Goal: Information Seeking & Learning: Learn about a topic

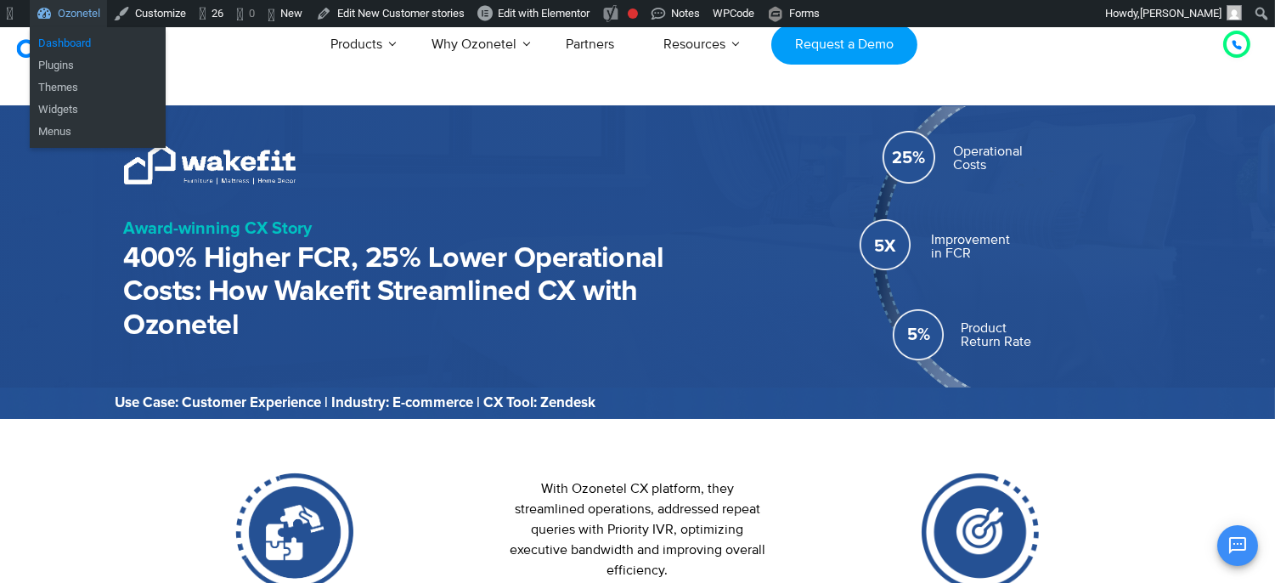
click at [73, 36] on link "Dashboard" at bounding box center [98, 43] width 136 height 22
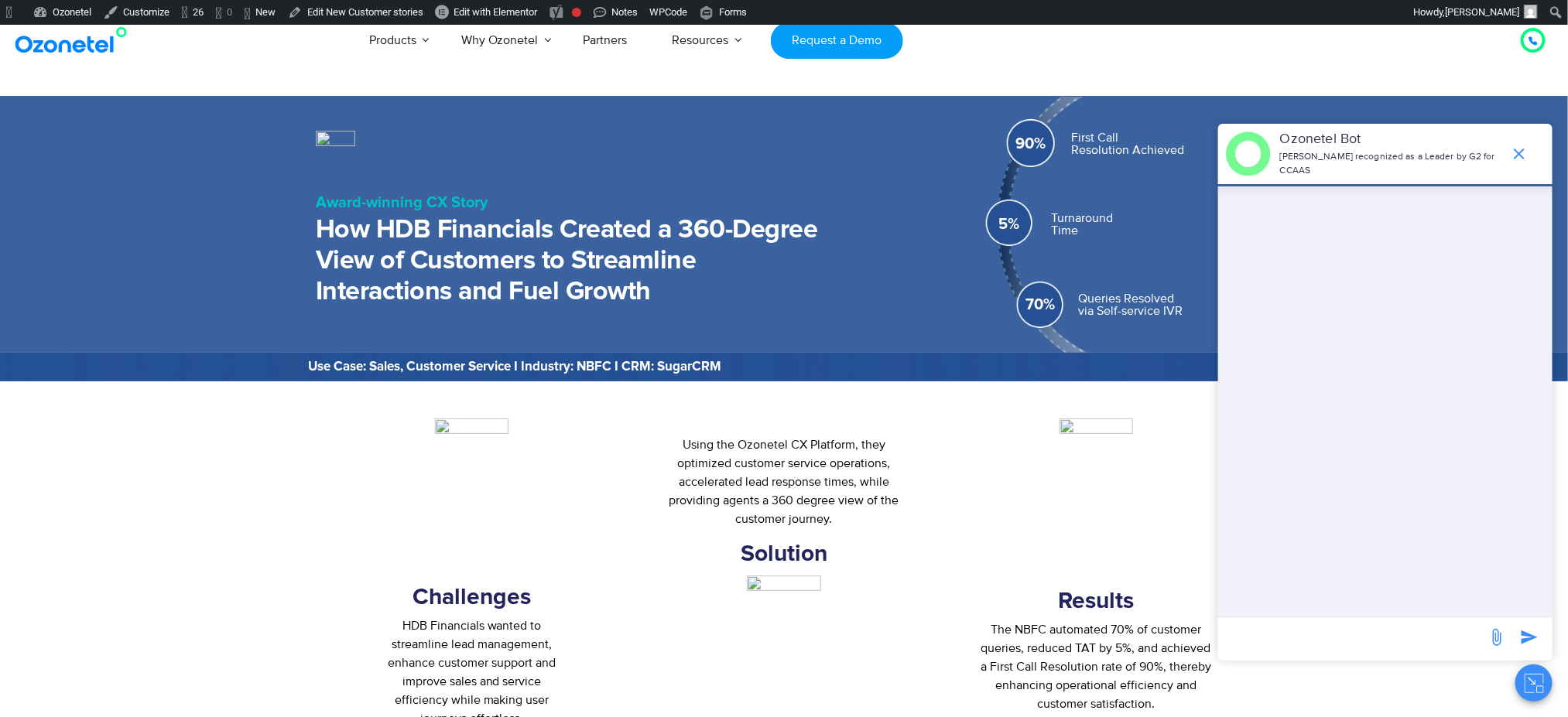
drag, startPoint x: 1531, startPoint y: 696, endPoint x: 1501, endPoint y: 696, distance: 30.0
click at [1161, 530] on button "Close chat" at bounding box center [1533, 683] width 37 height 37
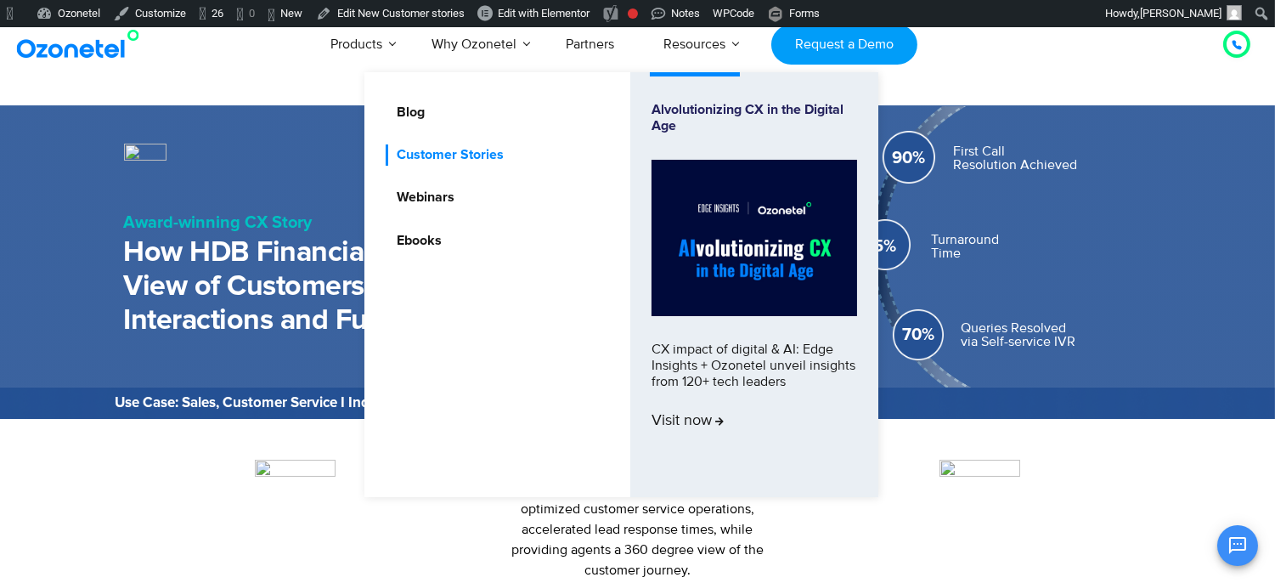
click at [470, 145] on link "Customer Stories" at bounding box center [446, 154] width 121 height 21
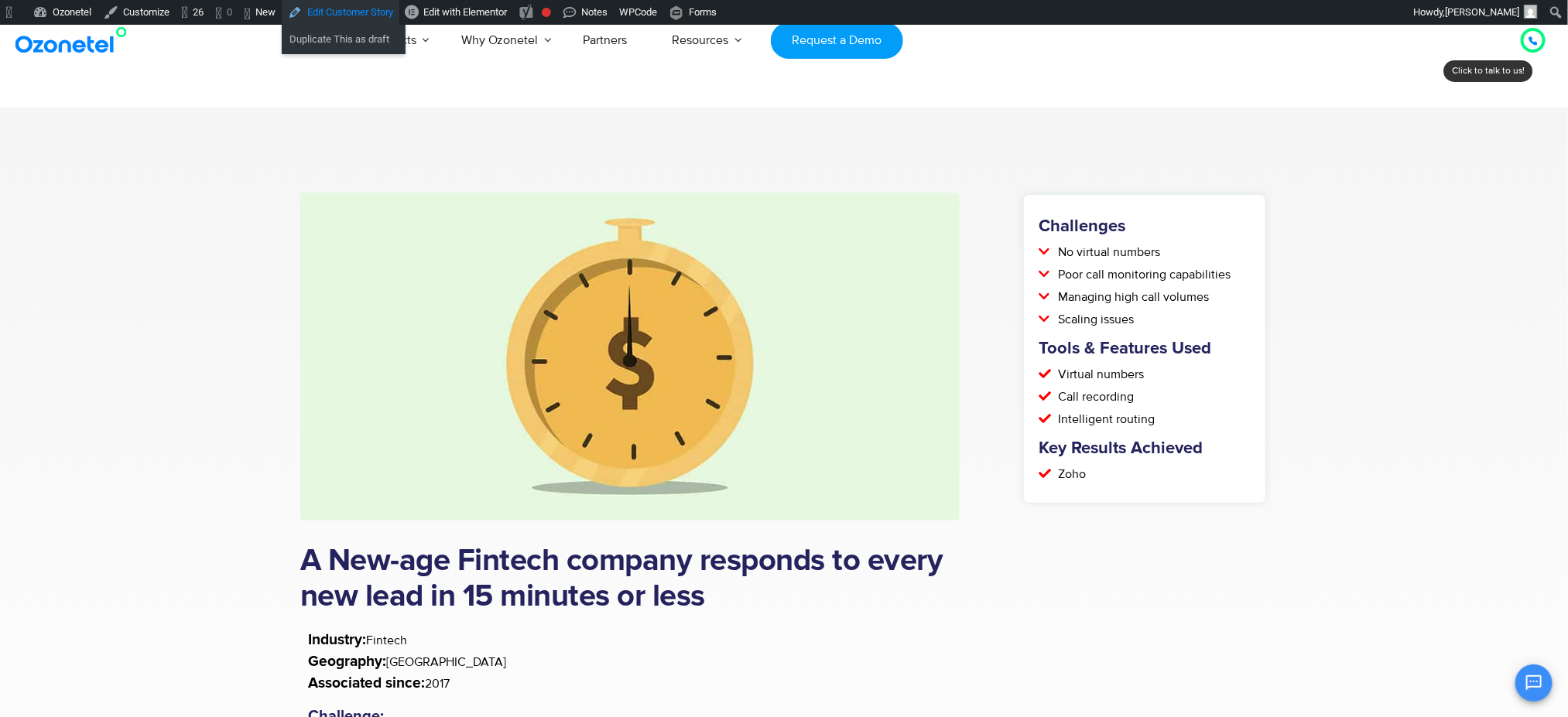
click at [355, 10] on link "Edit Customer Story" at bounding box center [340, 12] width 118 height 25
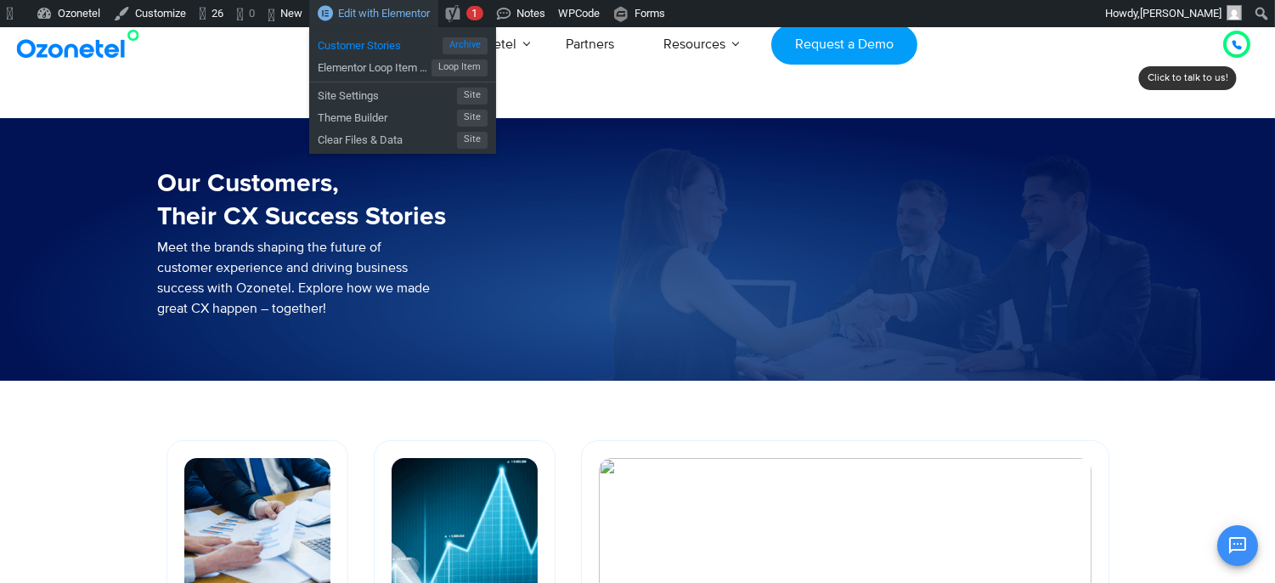
click at [389, 42] on span "Customer Stories" at bounding box center [380, 43] width 125 height 22
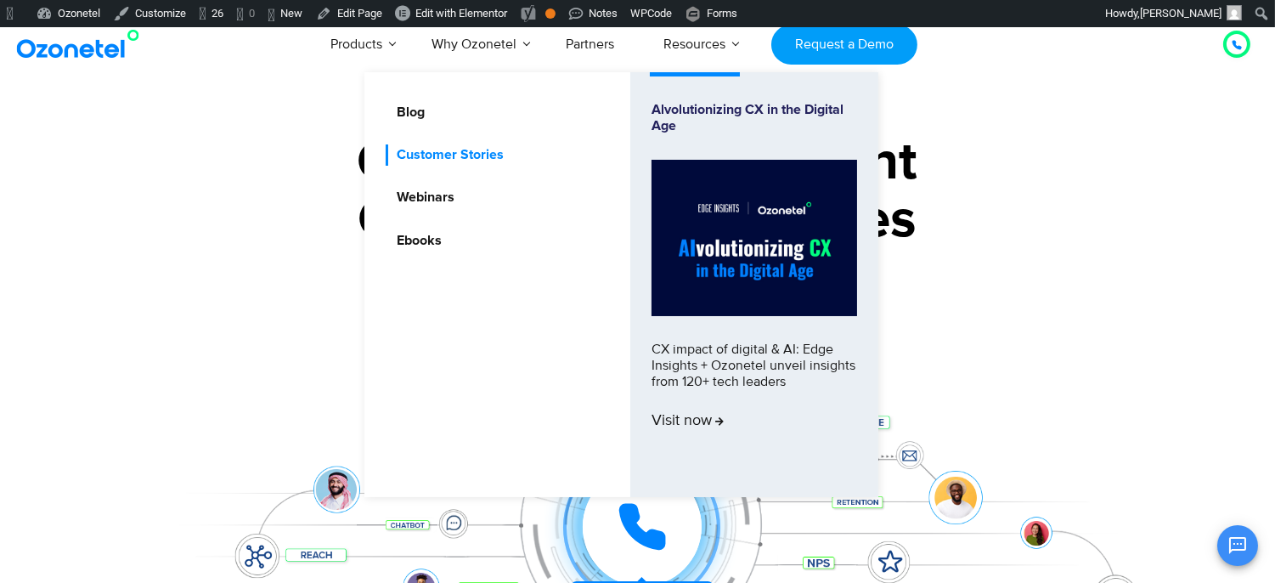
click at [454, 155] on link "Customer Stories" at bounding box center [446, 154] width 121 height 21
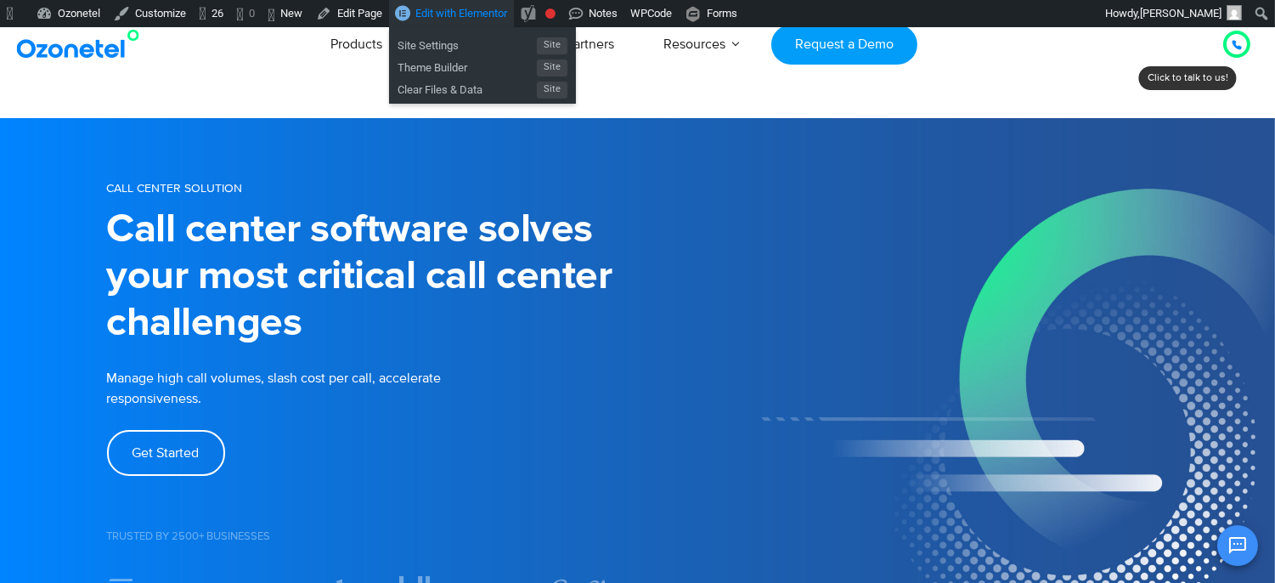
click at [471, 18] on span "Edit with Elementor" at bounding box center [461, 13] width 92 height 13
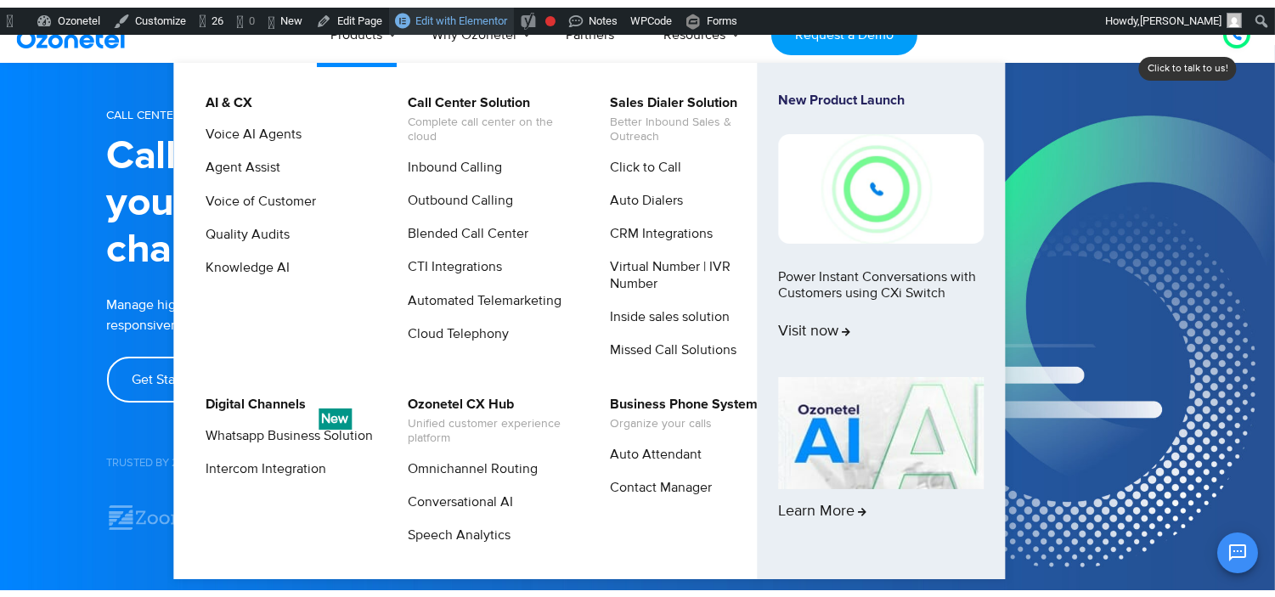
scroll to position [180, 0]
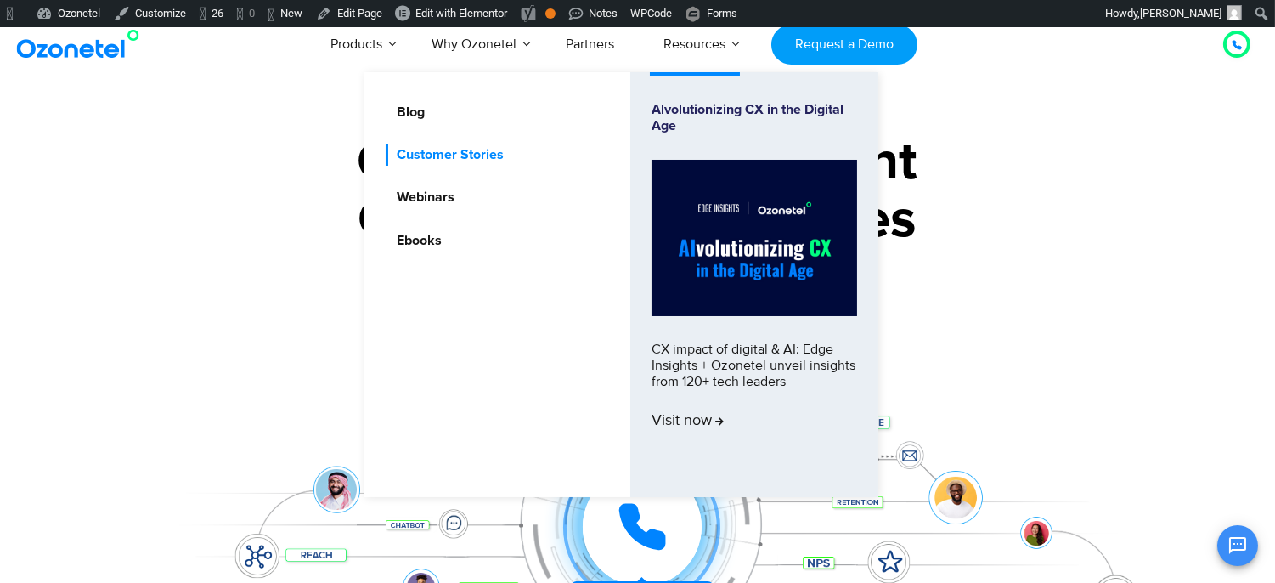
click at [481, 145] on link "Customer Stories" at bounding box center [446, 154] width 121 height 21
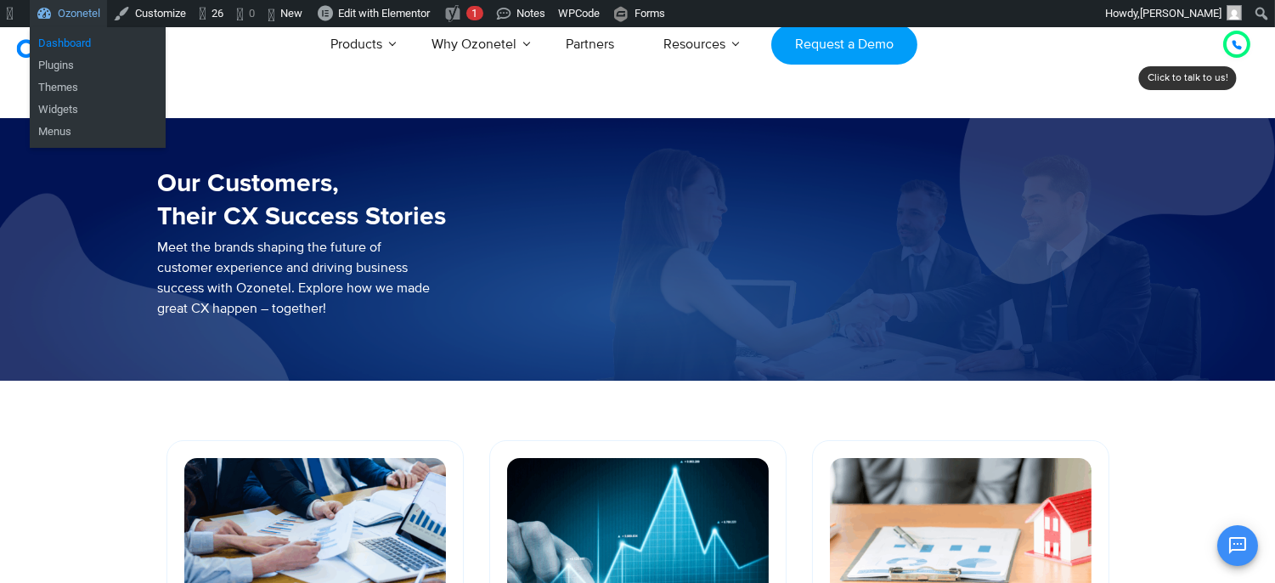
click at [40, 43] on link "Dashboard" at bounding box center [98, 43] width 136 height 22
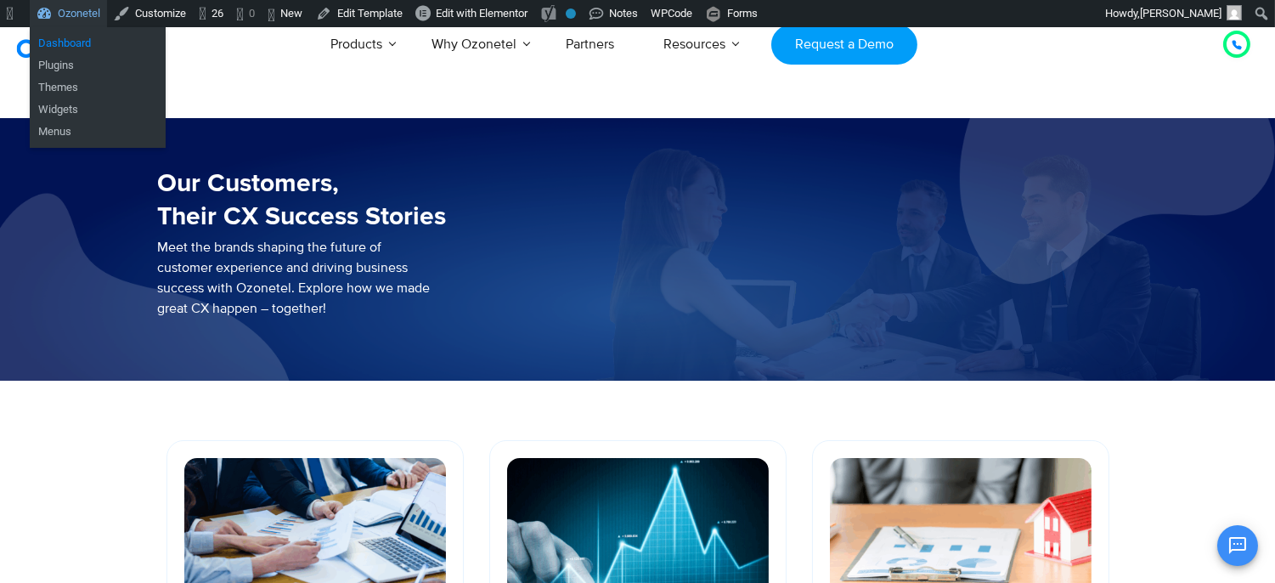
click at [66, 32] on link "Dashboard" at bounding box center [98, 43] width 136 height 22
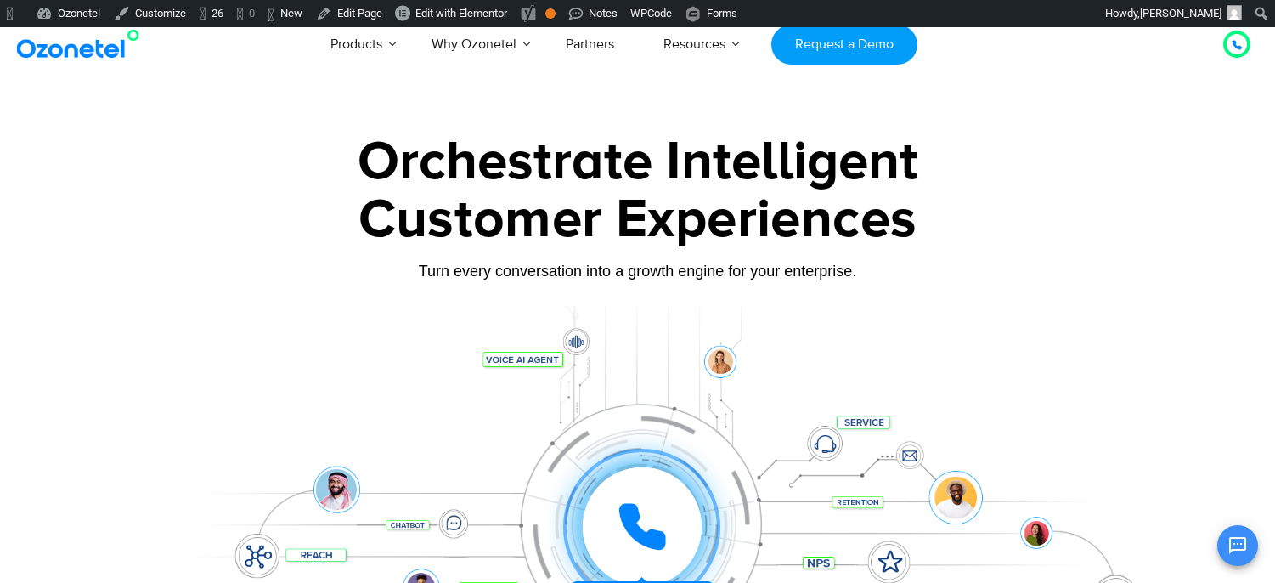
click at [459, 108] on link "Customer Stories" at bounding box center [424, 97] width 121 height 21
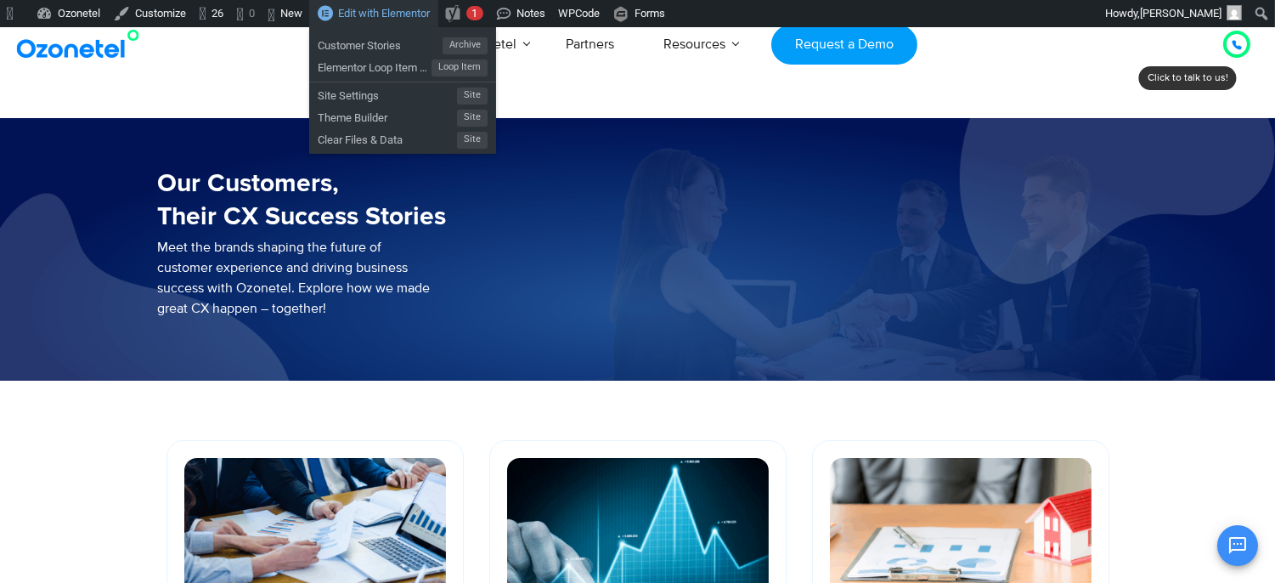
click at [417, 13] on span "Edit with Elementor" at bounding box center [384, 13] width 92 height 13
click at [377, 38] on span "Customer Stories" at bounding box center [380, 43] width 125 height 22
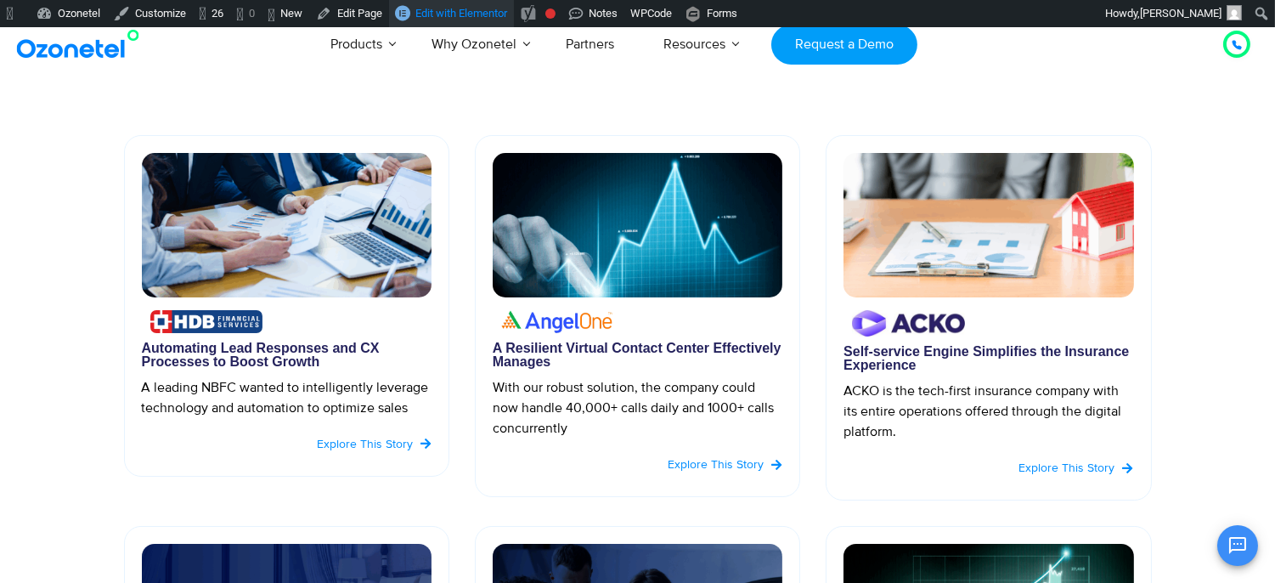
click at [485, 11] on span "Edit with Elementor" at bounding box center [461, 13] width 92 height 13
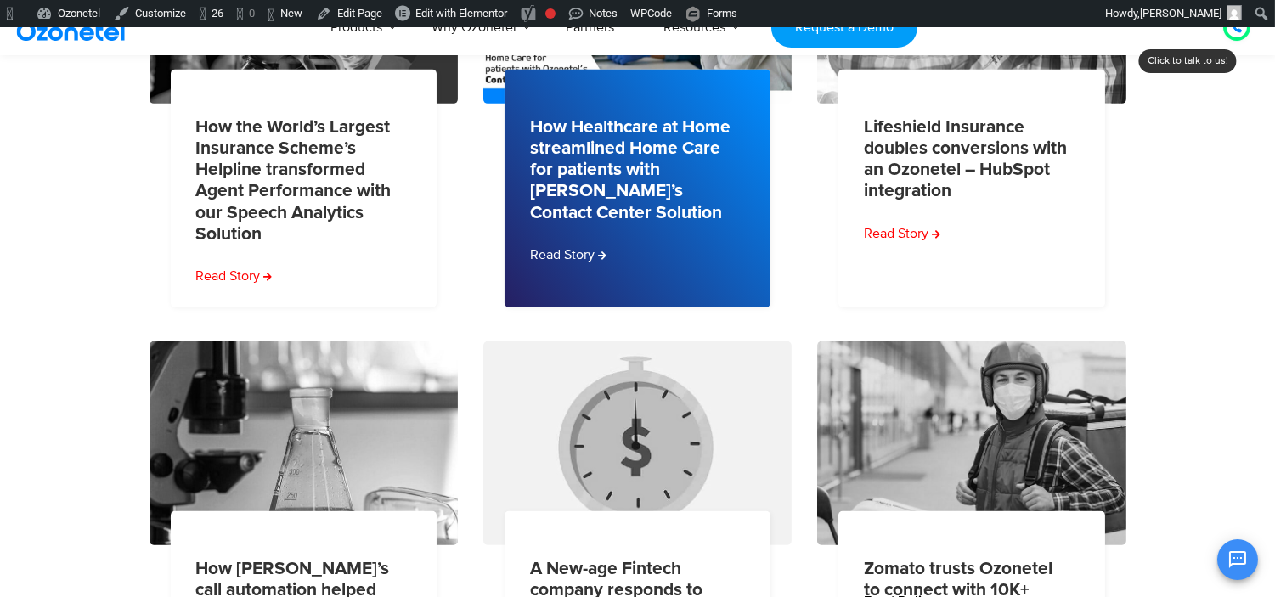
scroll to position [2076, 0]
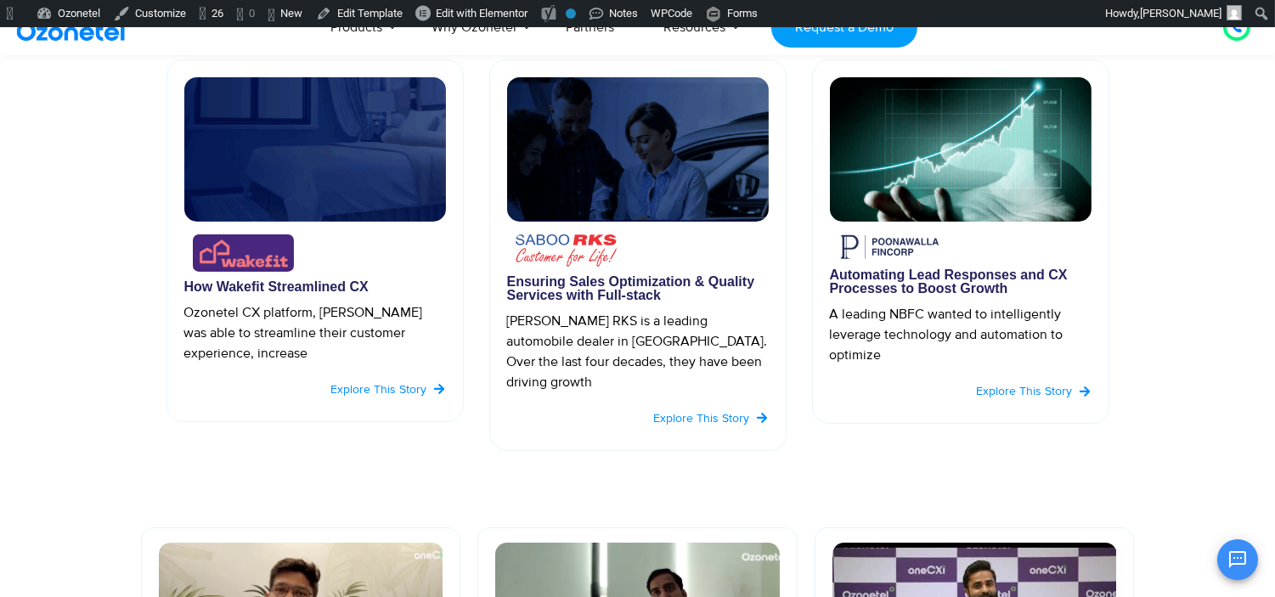
scroll to position [770, 0]
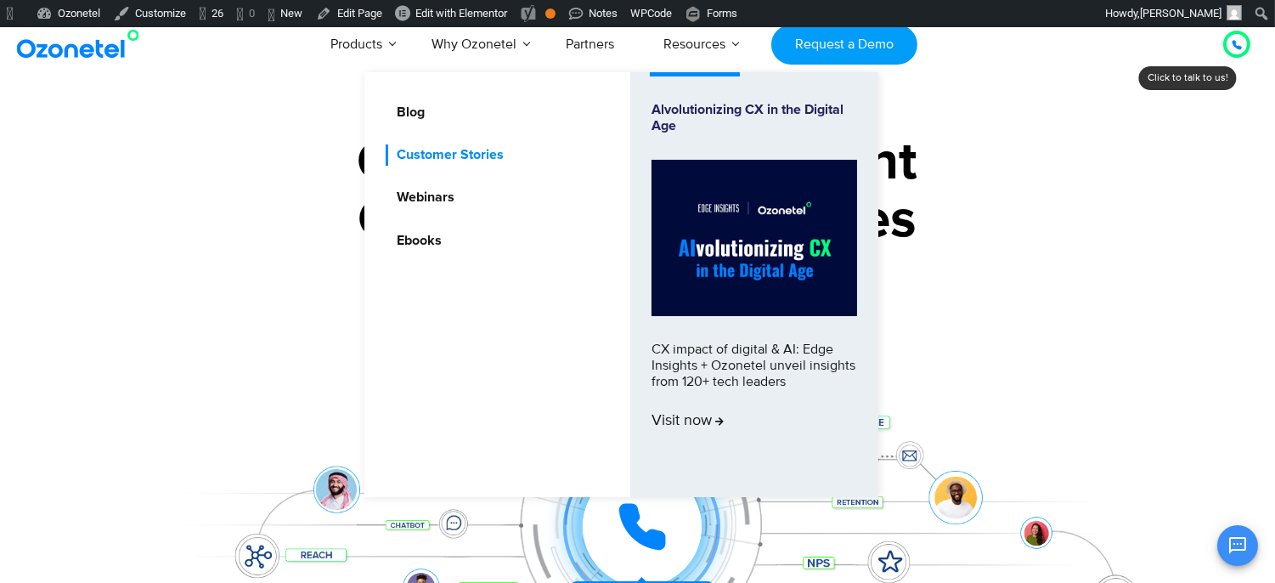
click at [418, 144] on link "Customer Stories" at bounding box center [446, 154] width 121 height 21
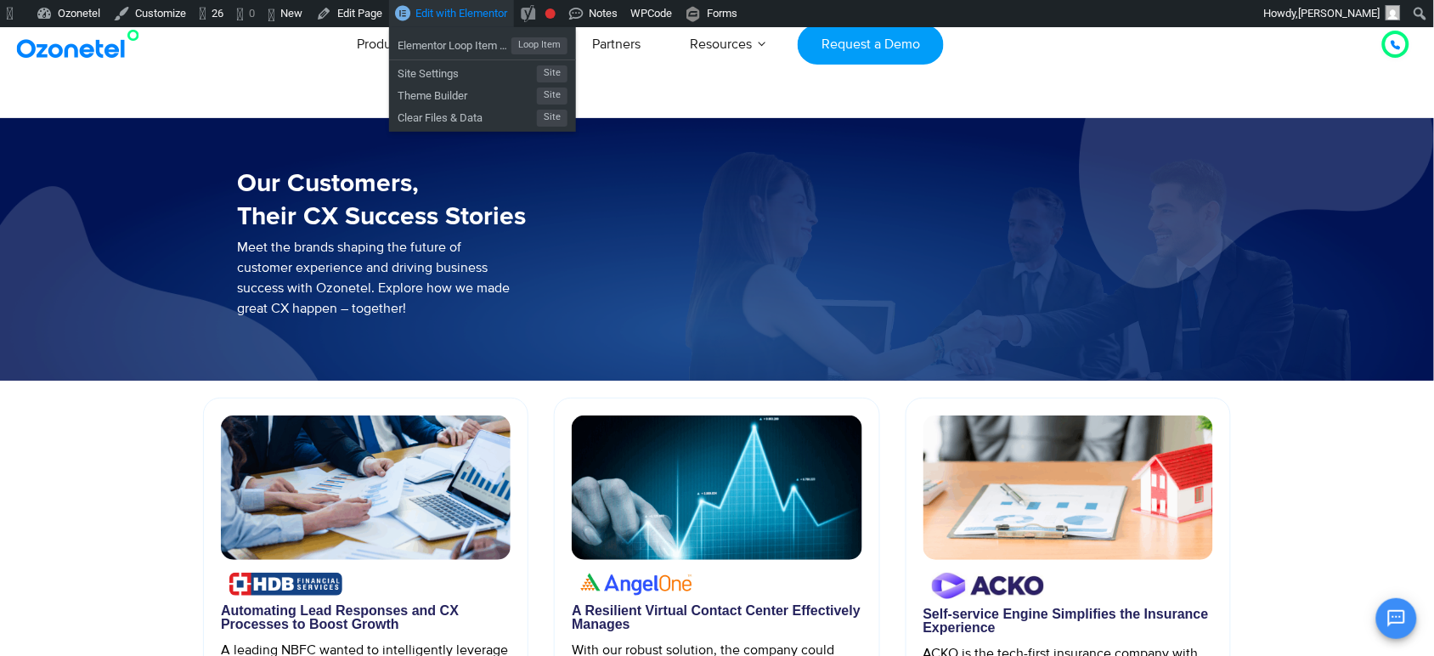
click at [478, 11] on span "Edit with Elementor" at bounding box center [461, 13] width 92 height 13
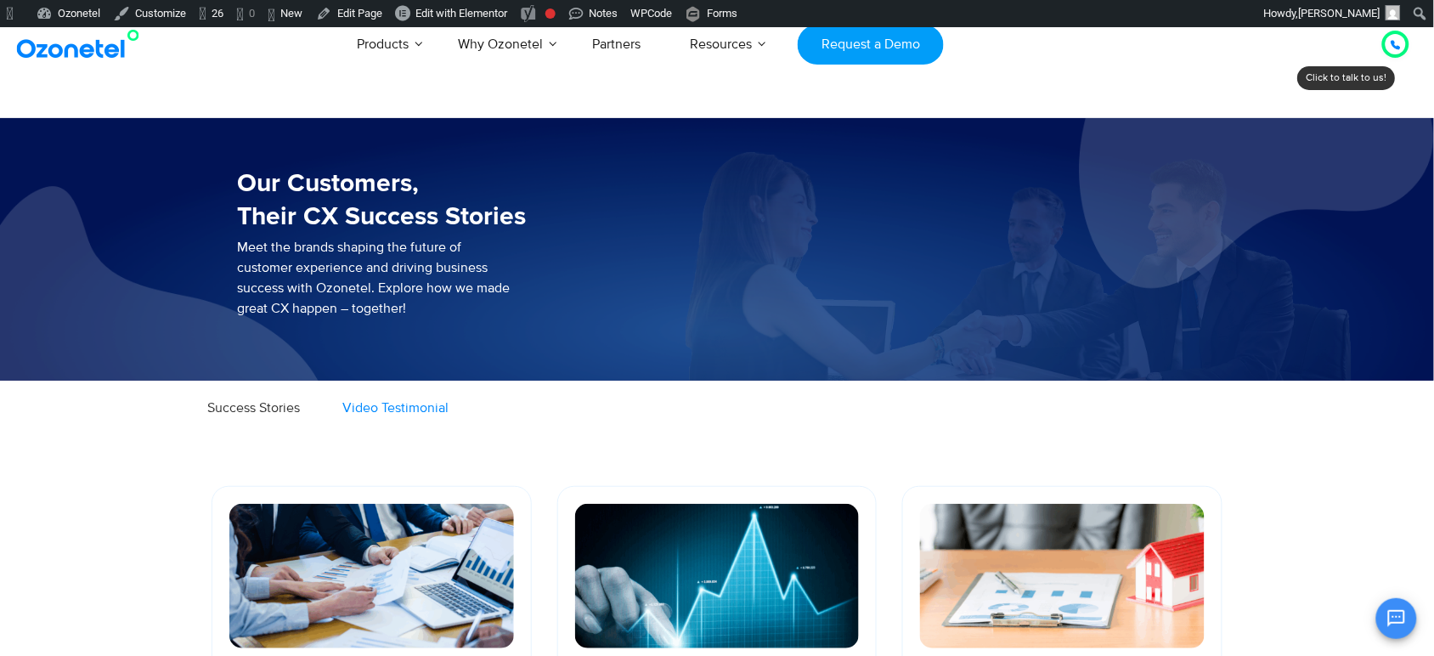
click at [448, 409] on span "Video Testimonial" at bounding box center [395, 407] width 106 height 17
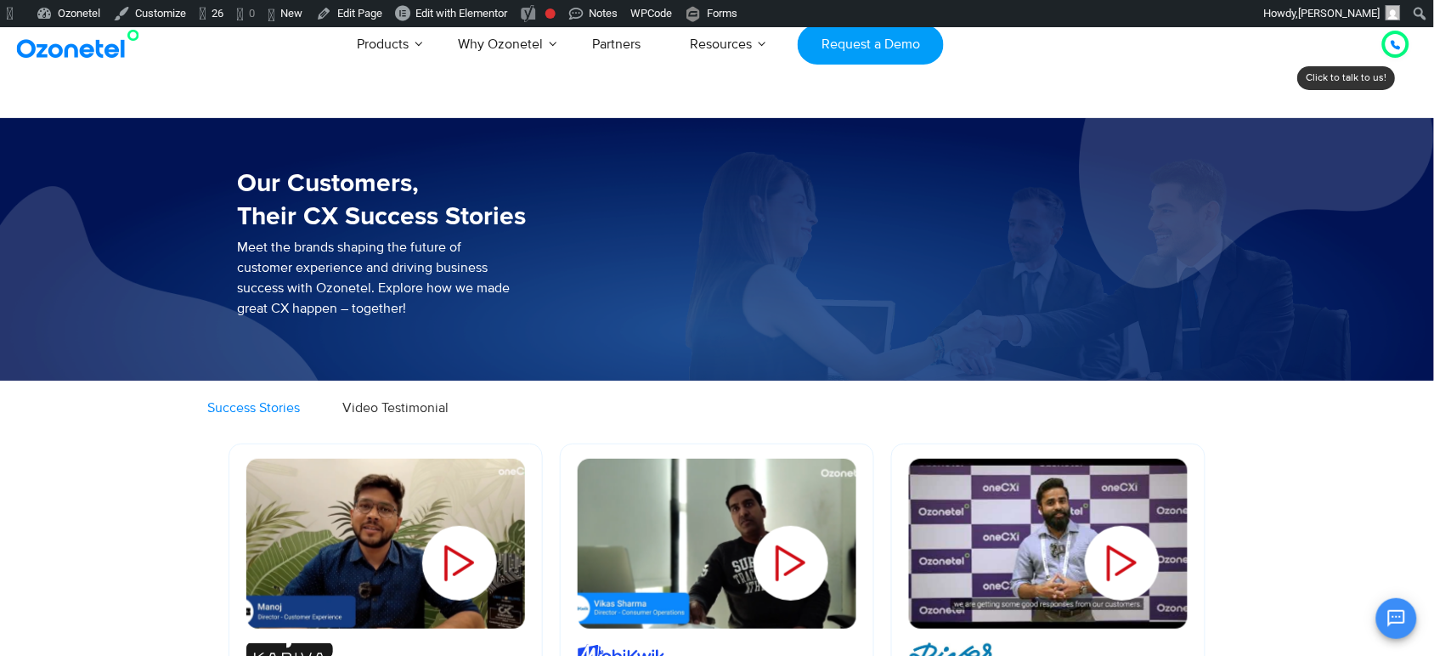
click at [300, 412] on span "Success Stories" at bounding box center [253, 407] width 93 height 17
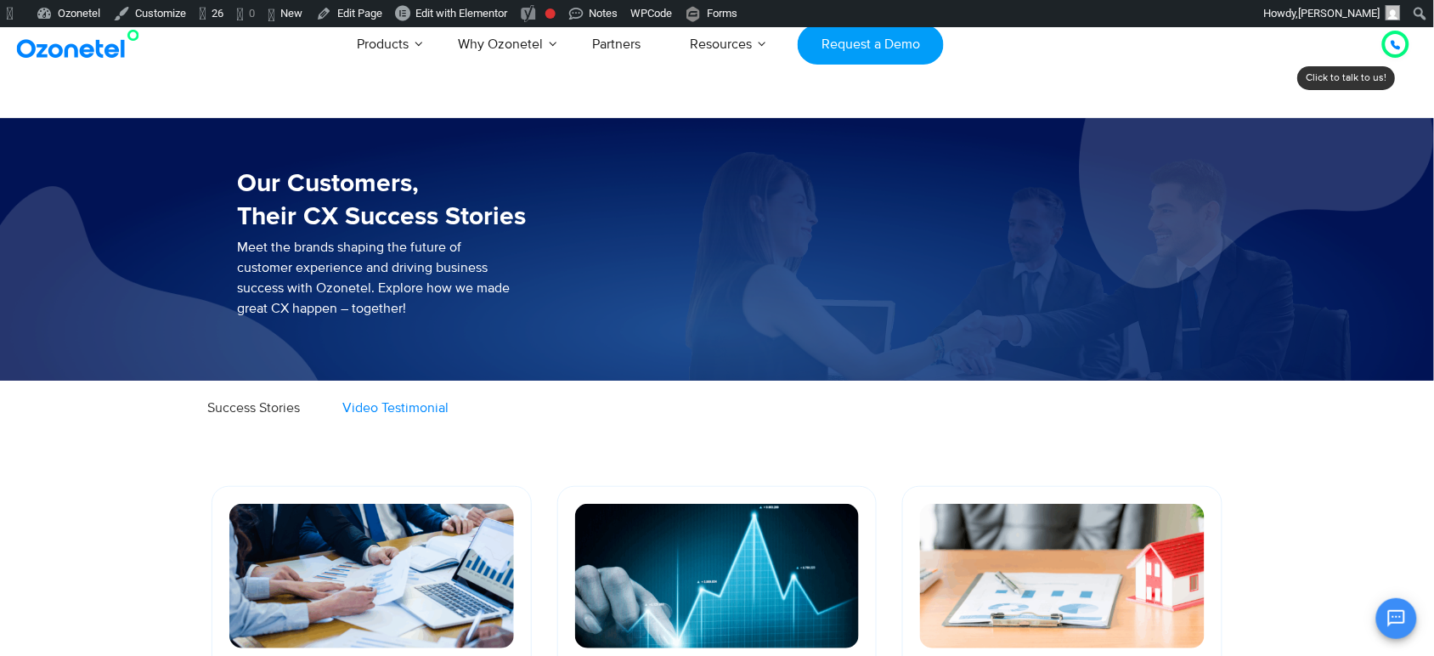
click at [448, 412] on span "Video Testimonial" at bounding box center [395, 407] width 106 height 17
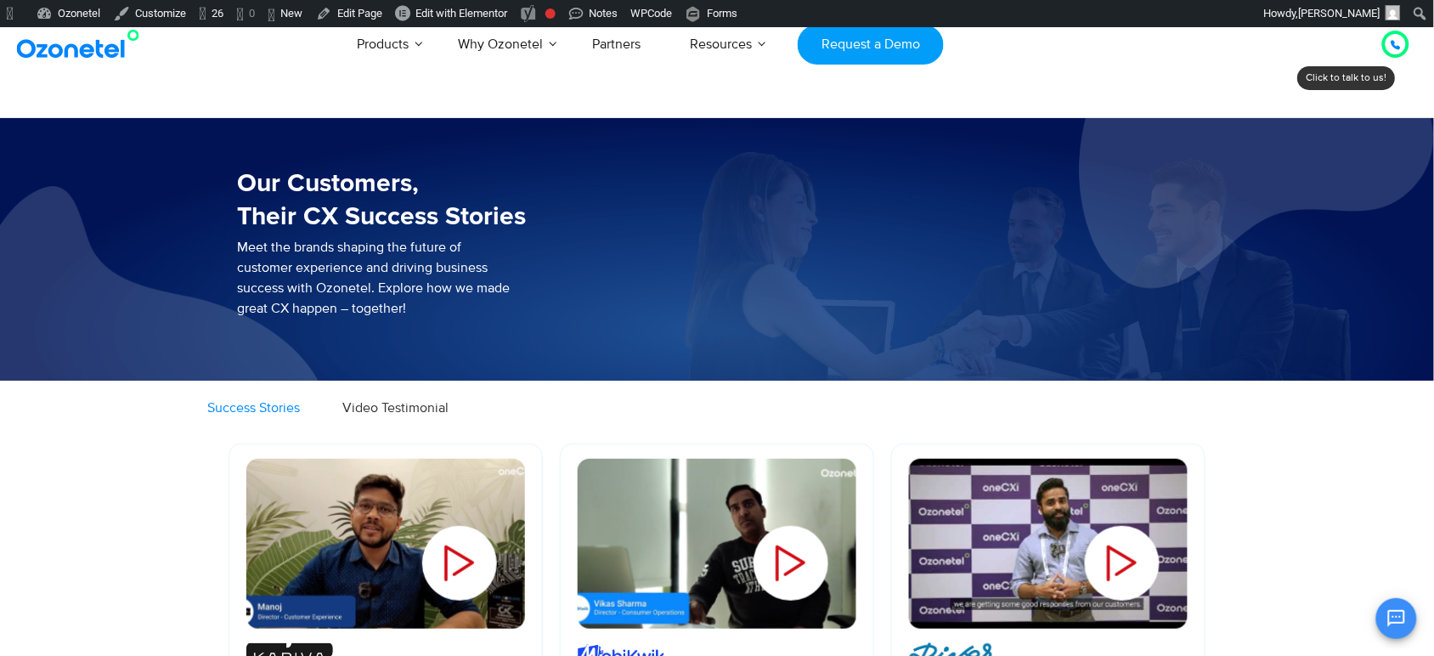
click at [300, 414] on span "Success Stories" at bounding box center [253, 407] width 93 height 17
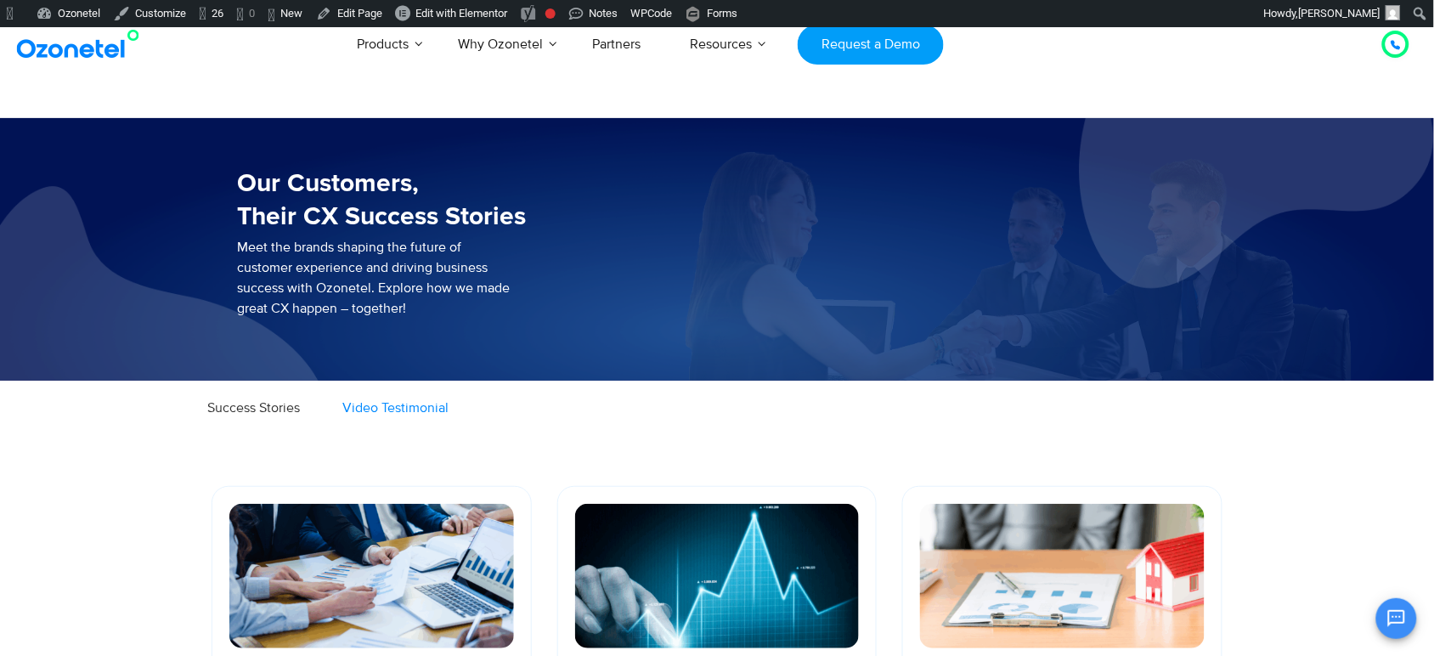
click at [448, 414] on span "Video Testimonial" at bounding box center [395, 407] width 106 height 17
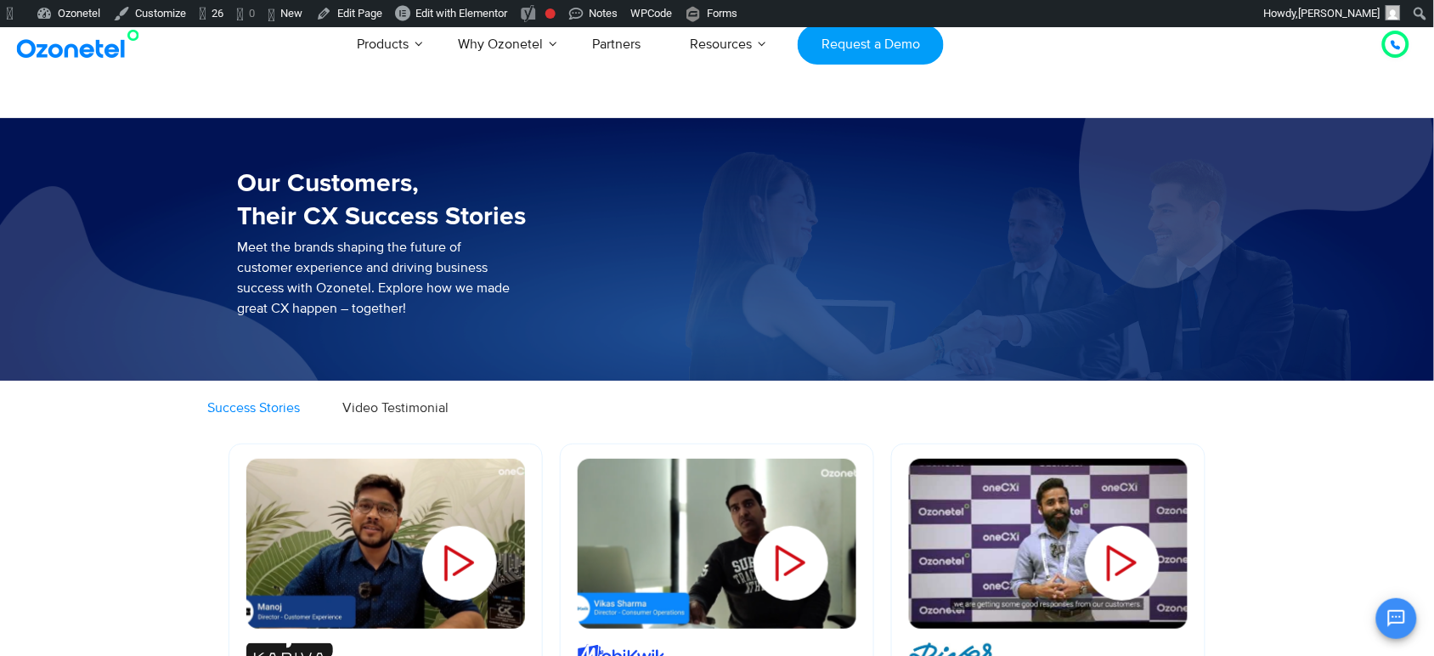
click at [300, 416] on span "Success Stories" at bounding box center [253, 407] width 93 height 17
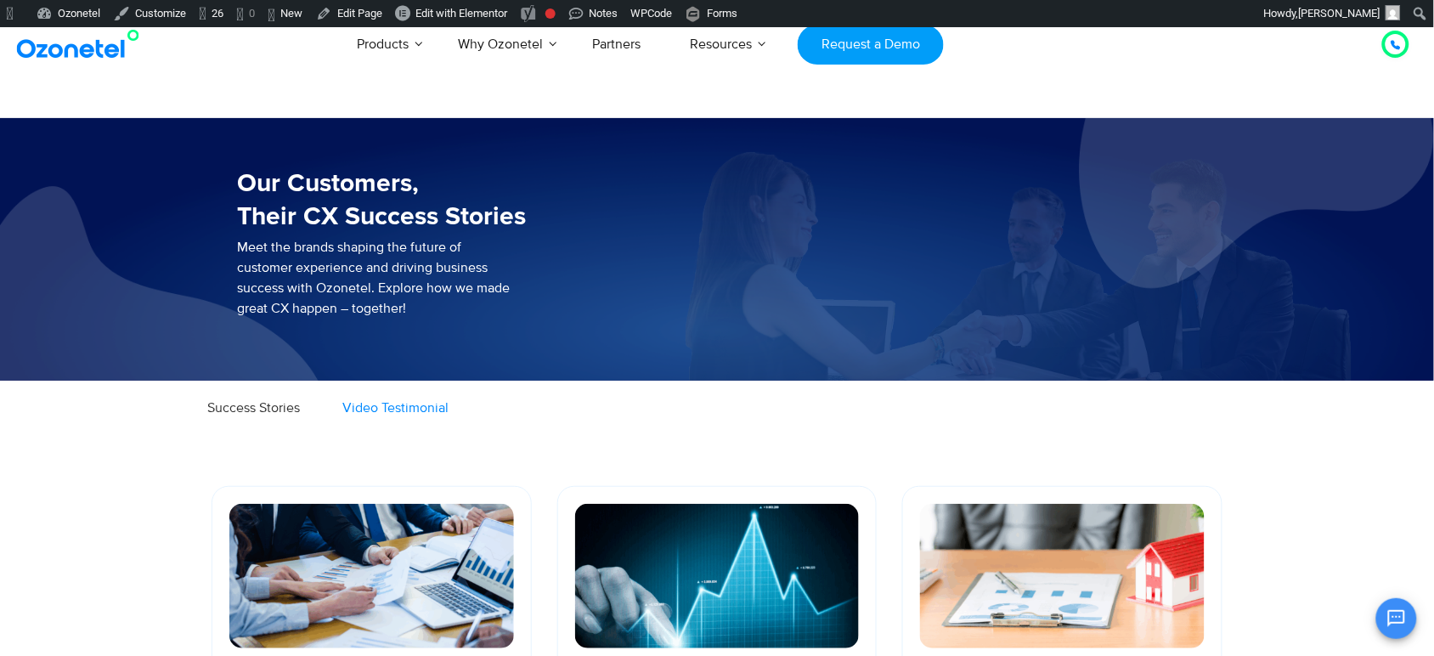
click at [448, 401] on div "Video Testimonial" at bounding box center [395, 407] width 106 height 20
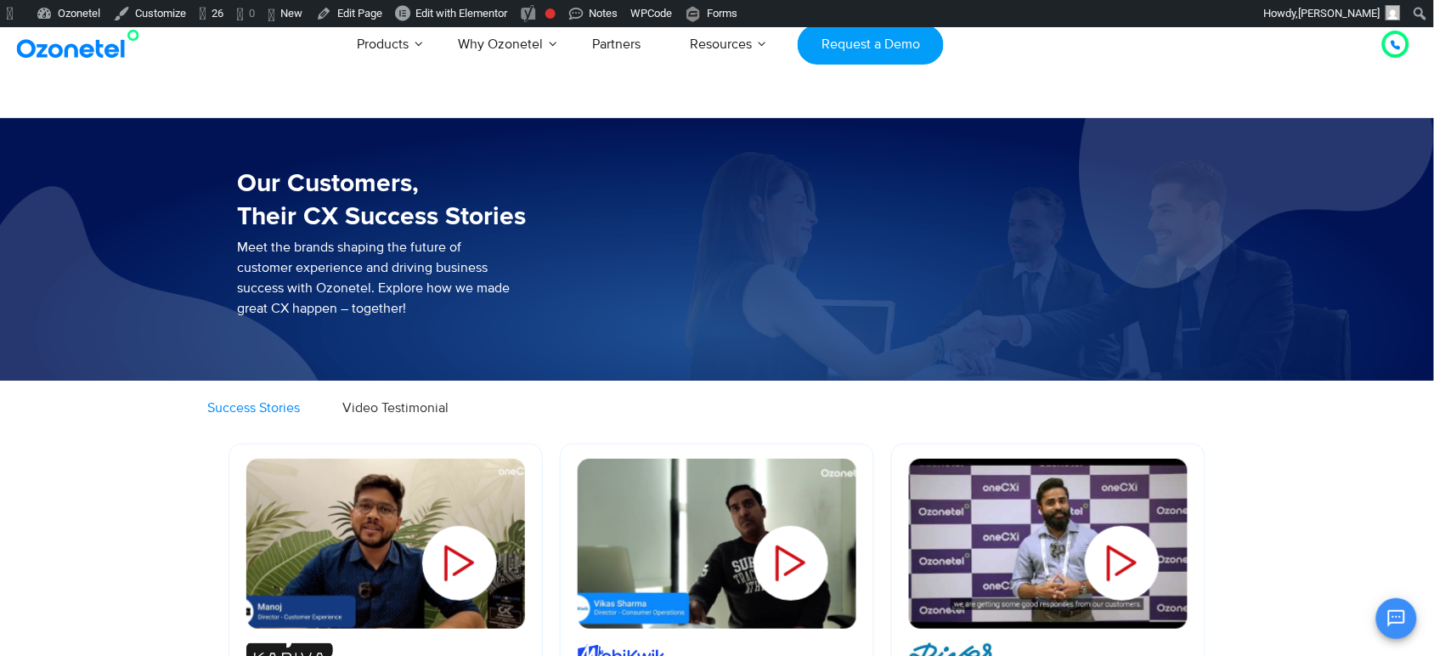
click at [300, 416] on span "Success Stories" at bounding box center [253, 407] width 93 height 17
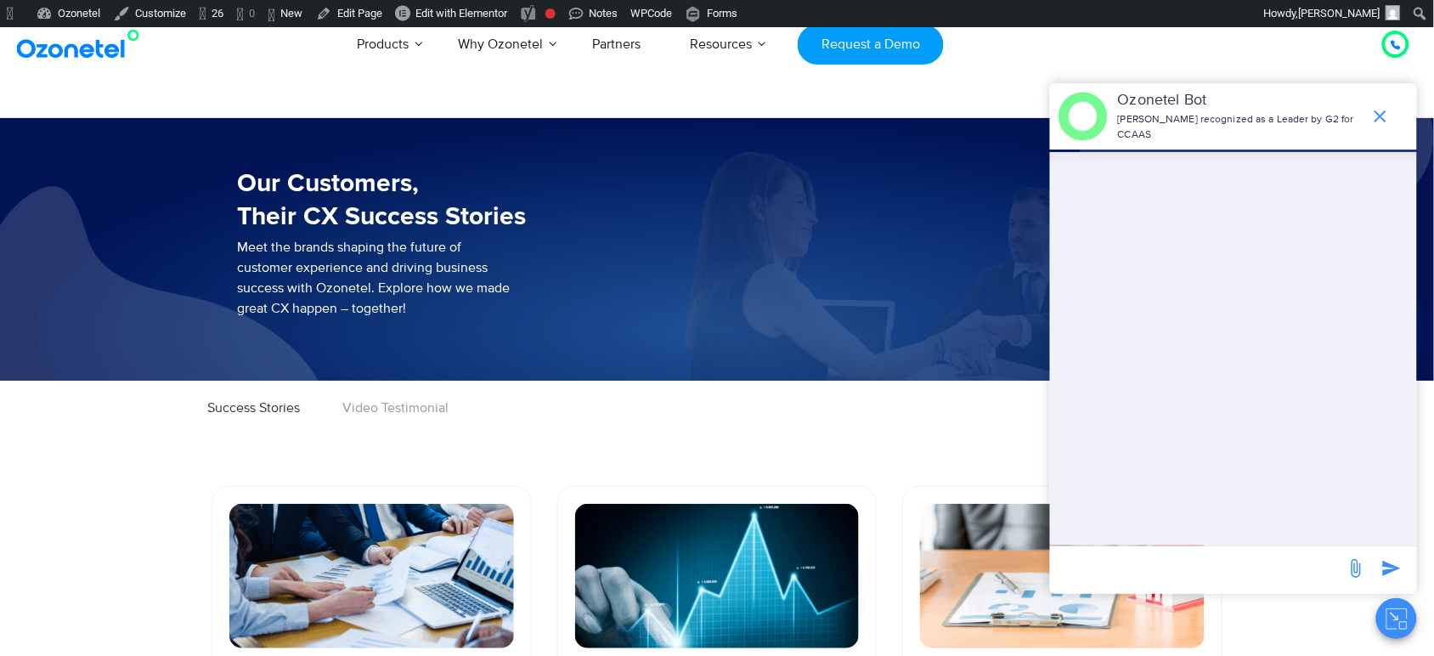
click at [1395, 622] on icon "Close chat" at bounding box center [1396, 618] width 21 height 21
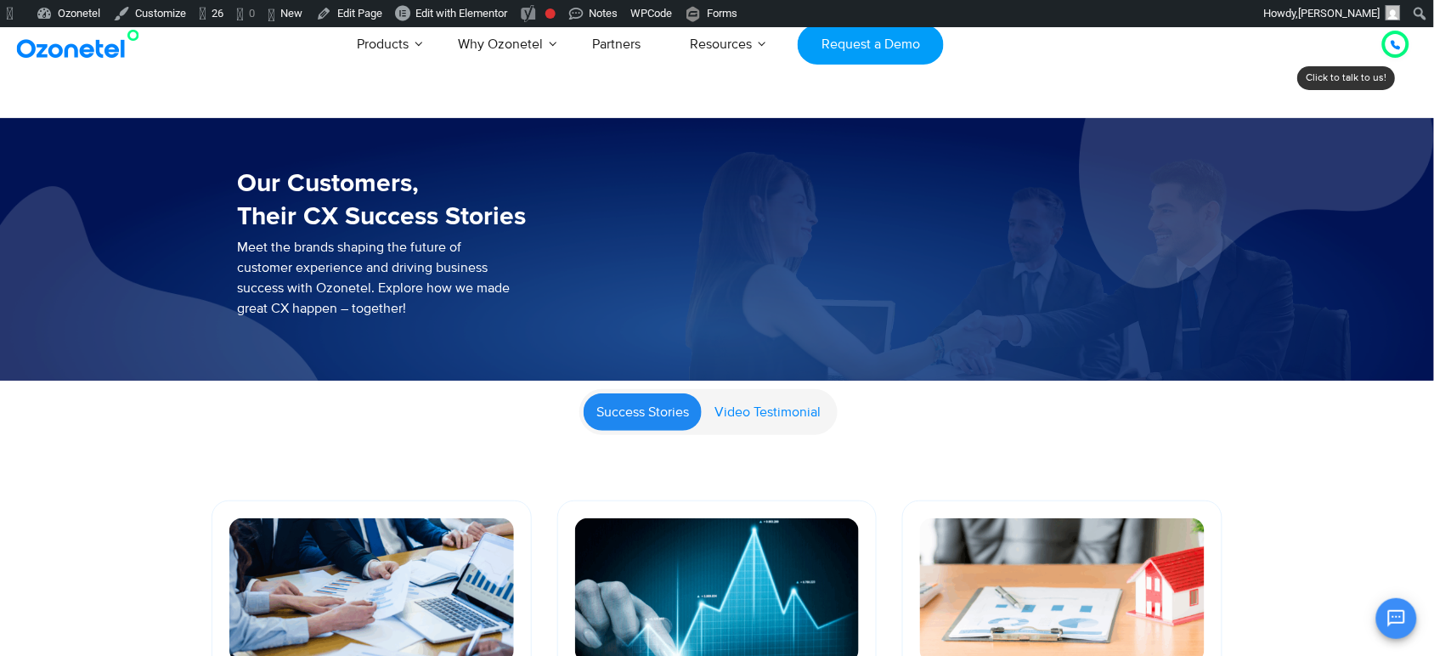
click at [749, 414] on span "Video Testimonial" at bounding box center [767, 411] width 106 height 17
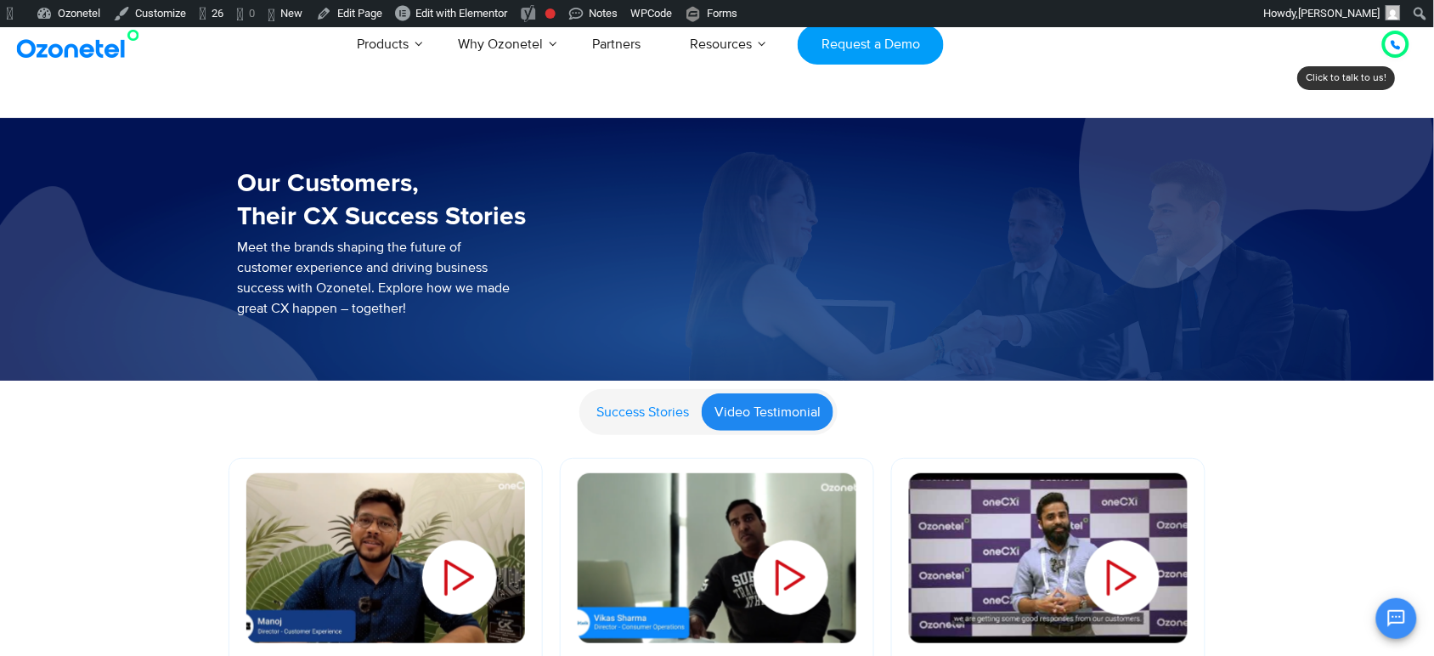
click at [644, 414] on span "Success Stories" at bounding box center [642, 411] width 93 height 17
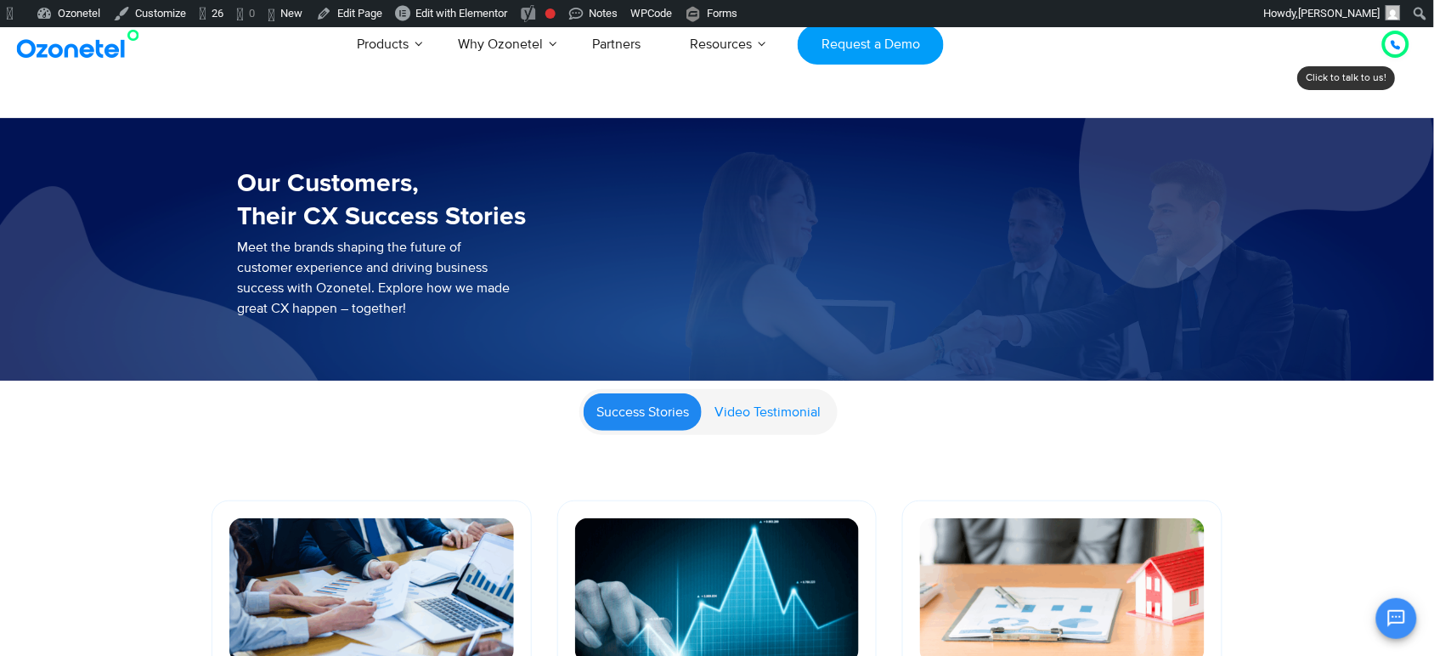
click at [794, 417] on span "Video Testimonial" at bounding box center [767, 411] width 106 height 17
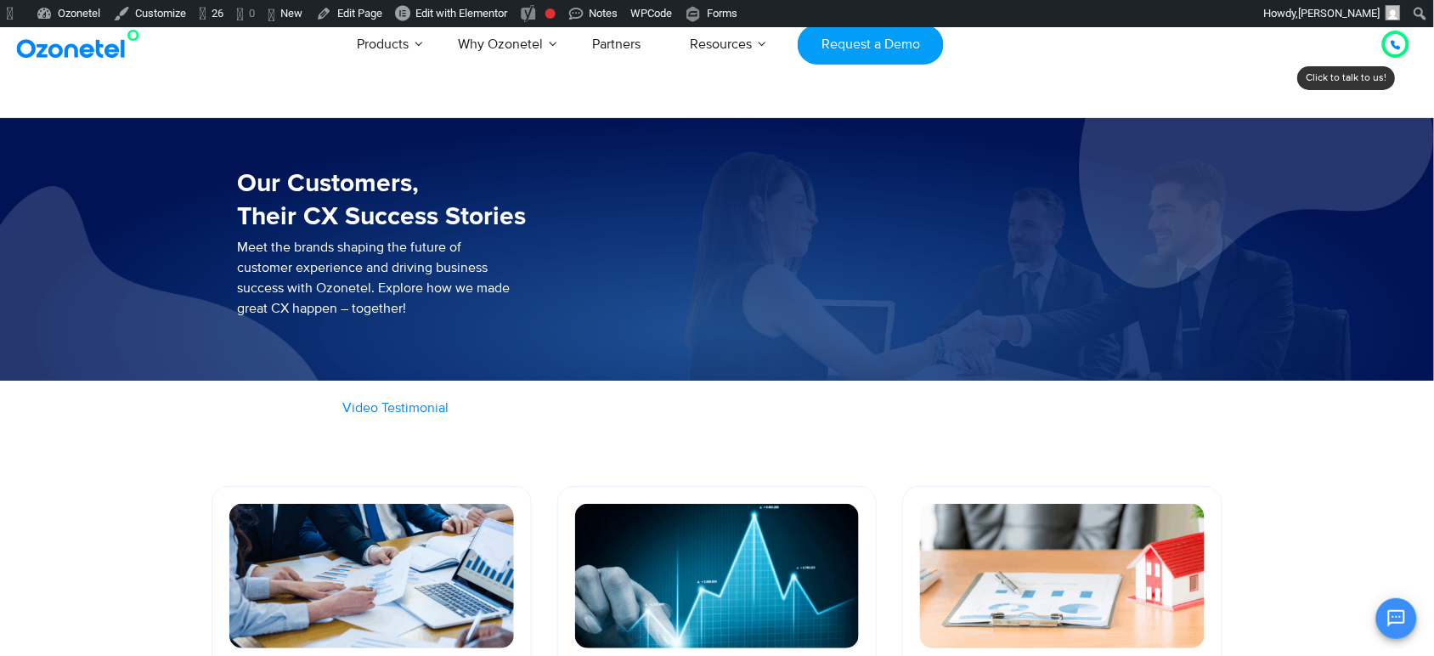
click at [448, 405] on span "Video Testimonial" at bounding box center [395, 407] width 106 height 17
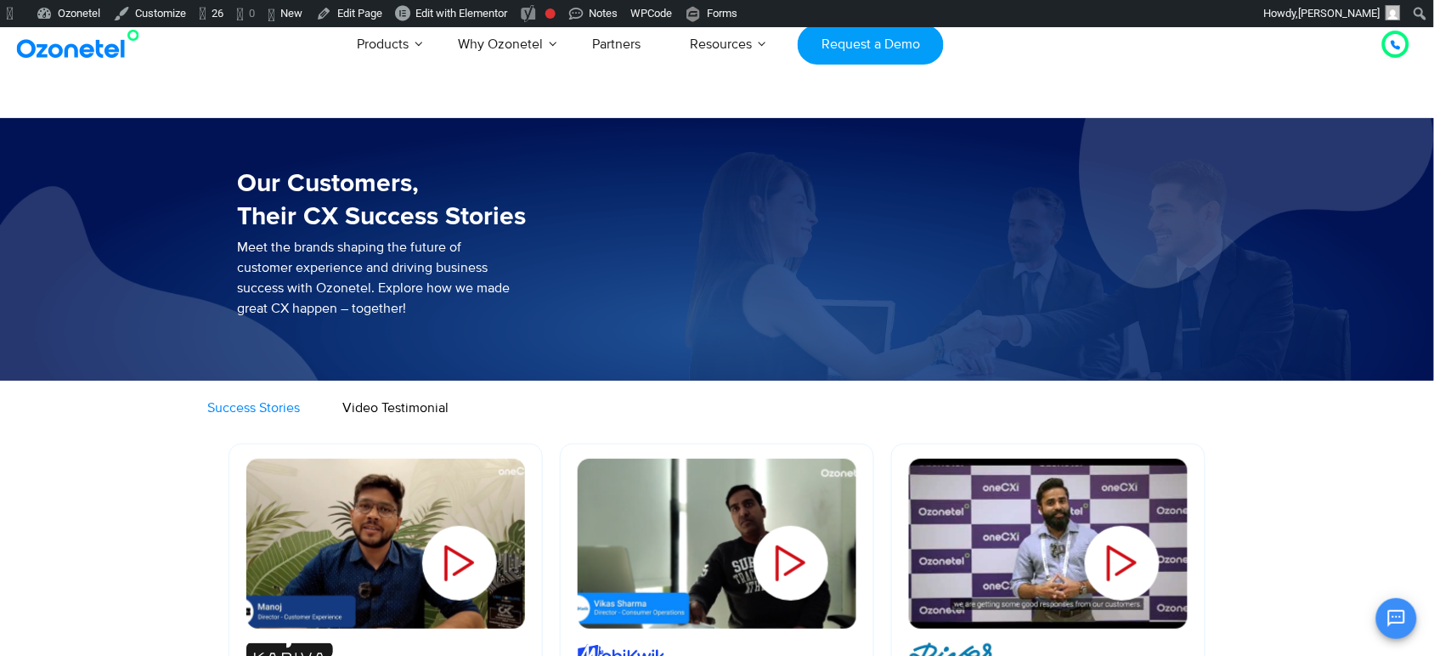
click at [300, 406] on span "Success Stories" at bounding box center [253, 407] width 93 height 17
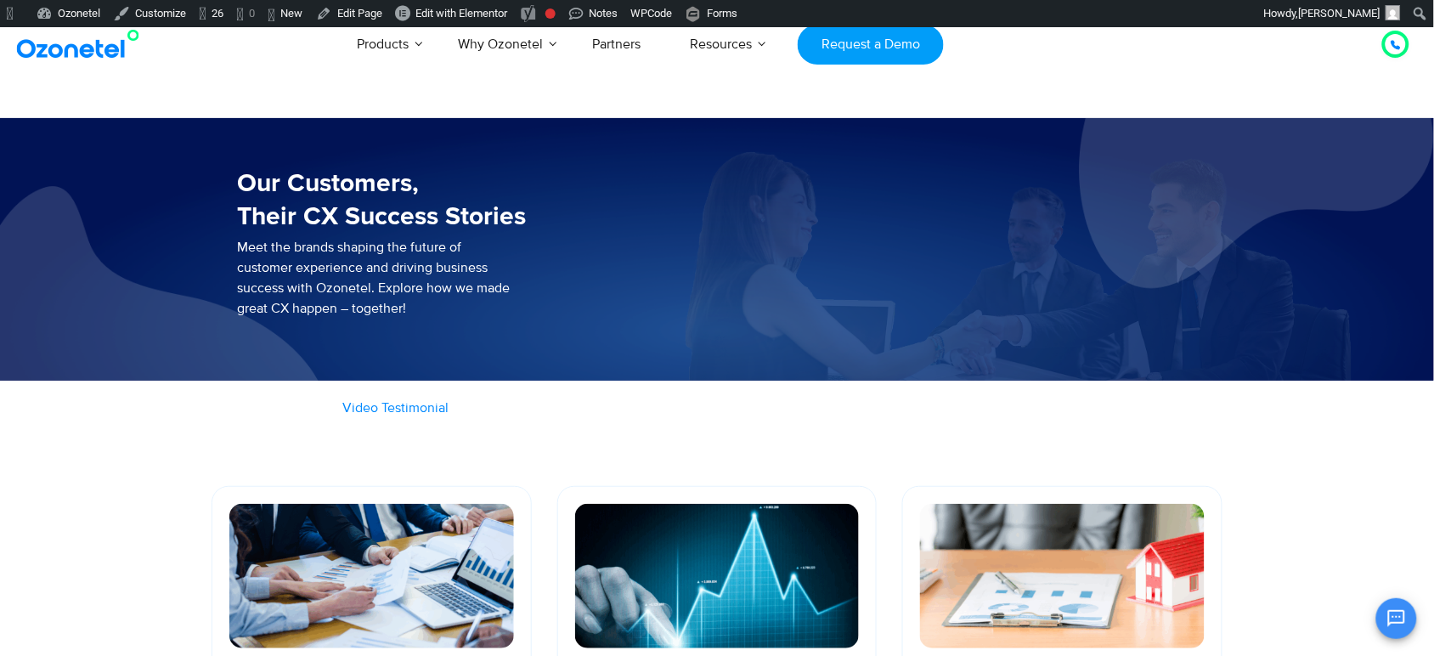
click at [448, 406] on span "Video Testimonial" at bounding box center [395, 407] width 106 height 17
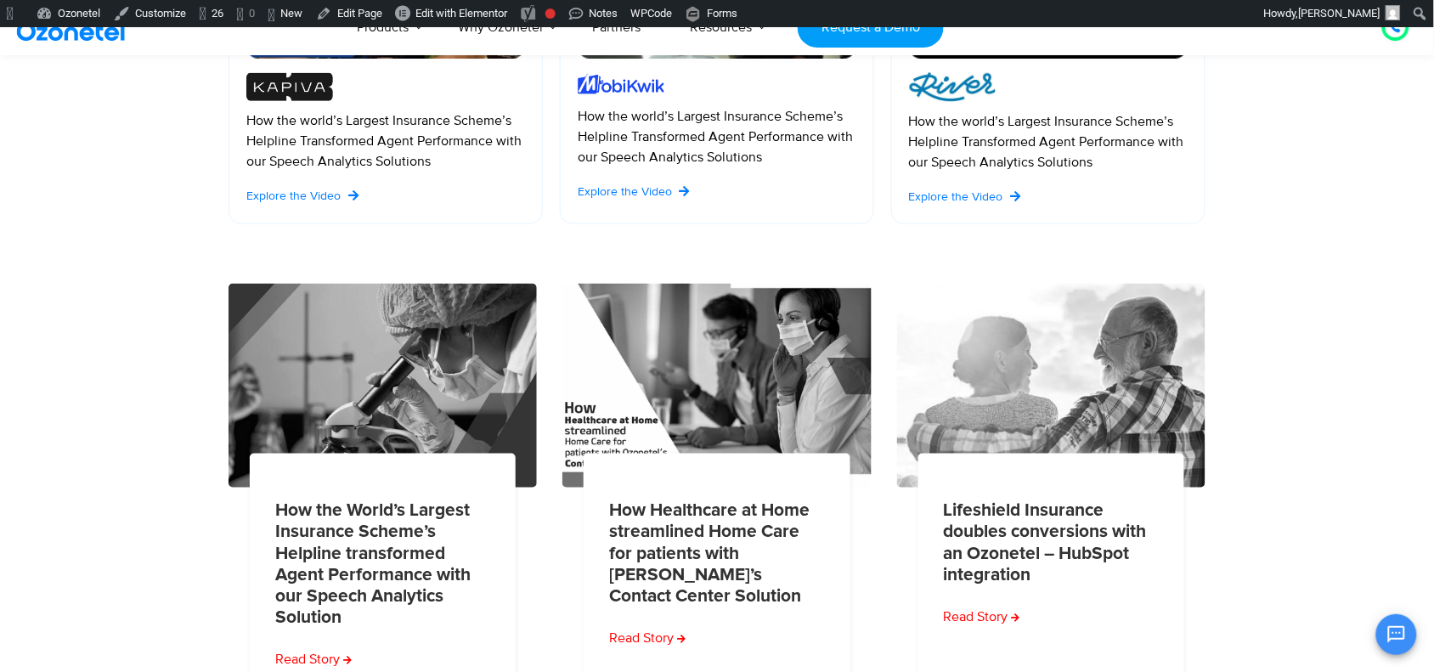
scroll to position [849, 0]
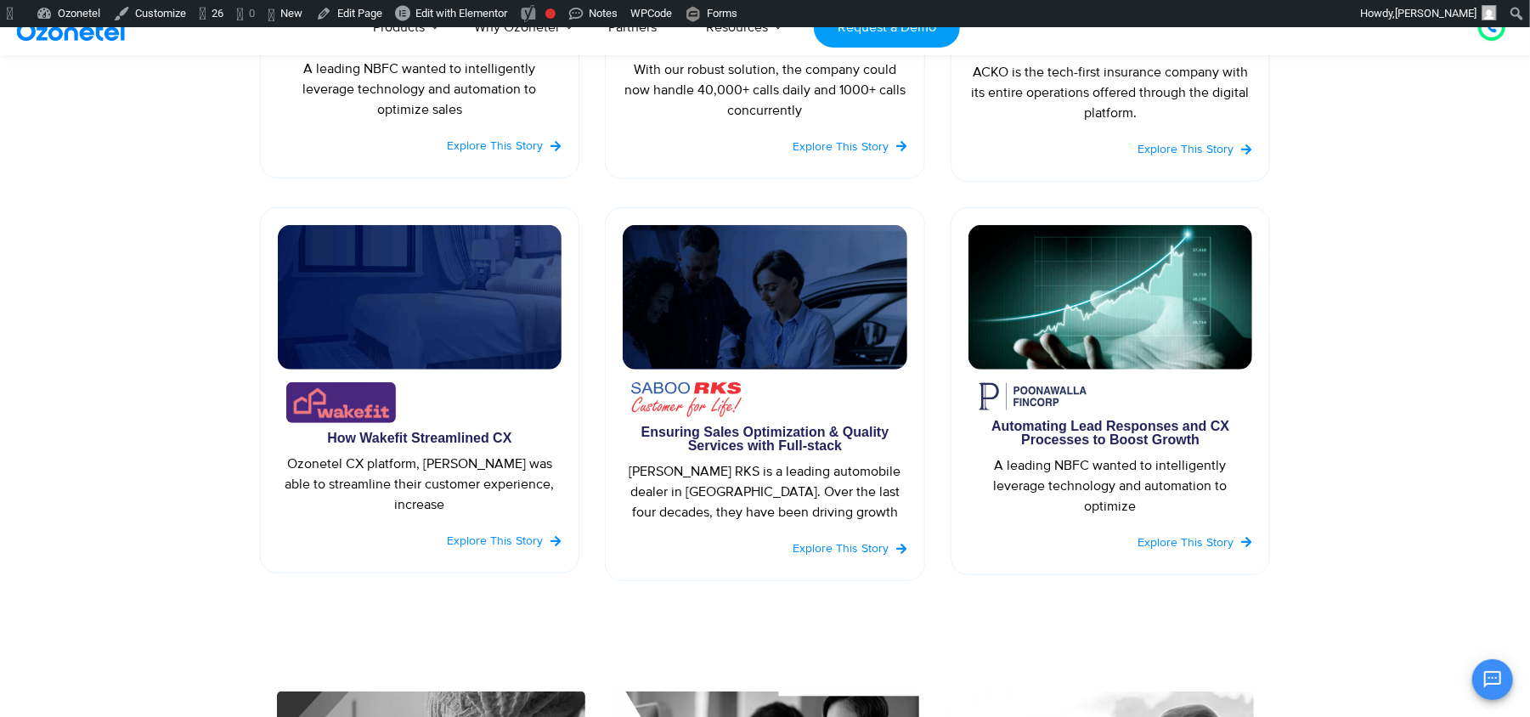
scroll to position [905, 0]
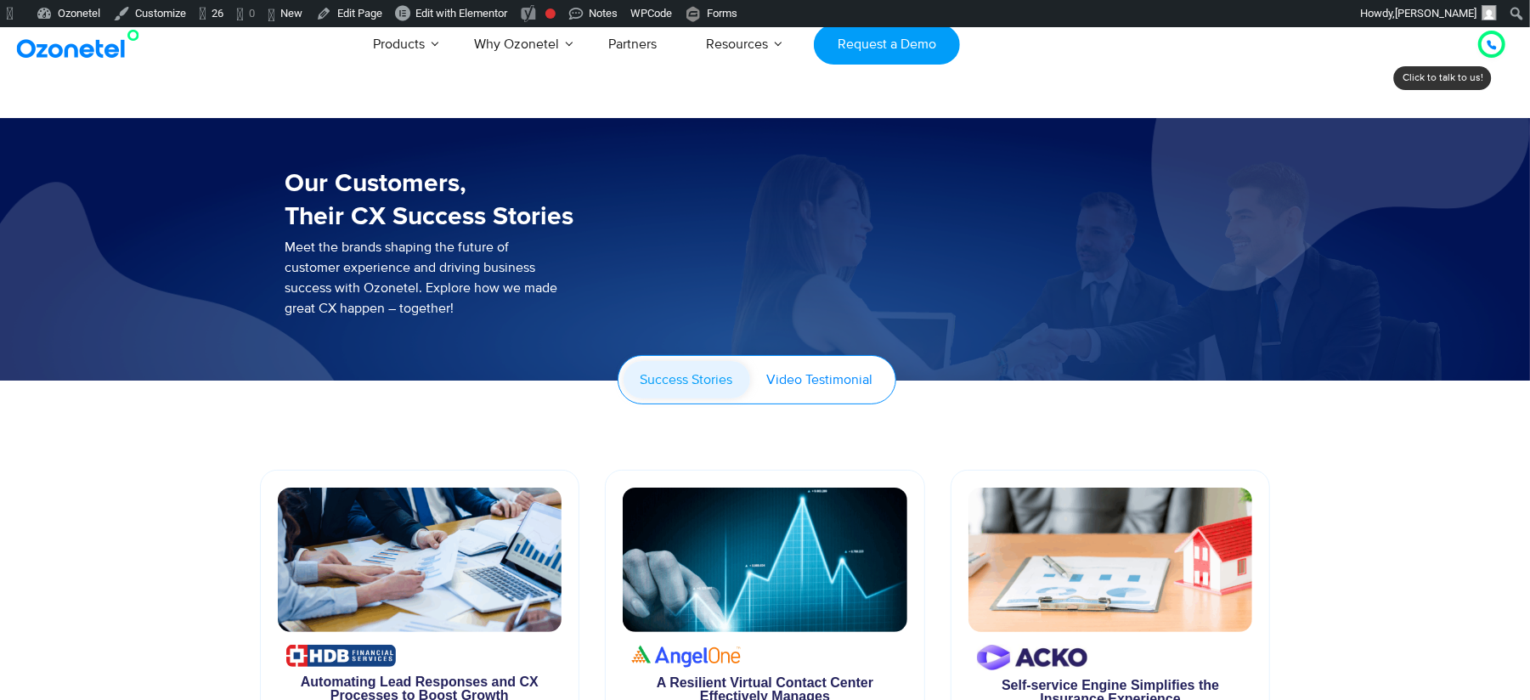
click at [820, 385] on span "Video Testimonial" at bounding box center [820, 379] width 106 height 17
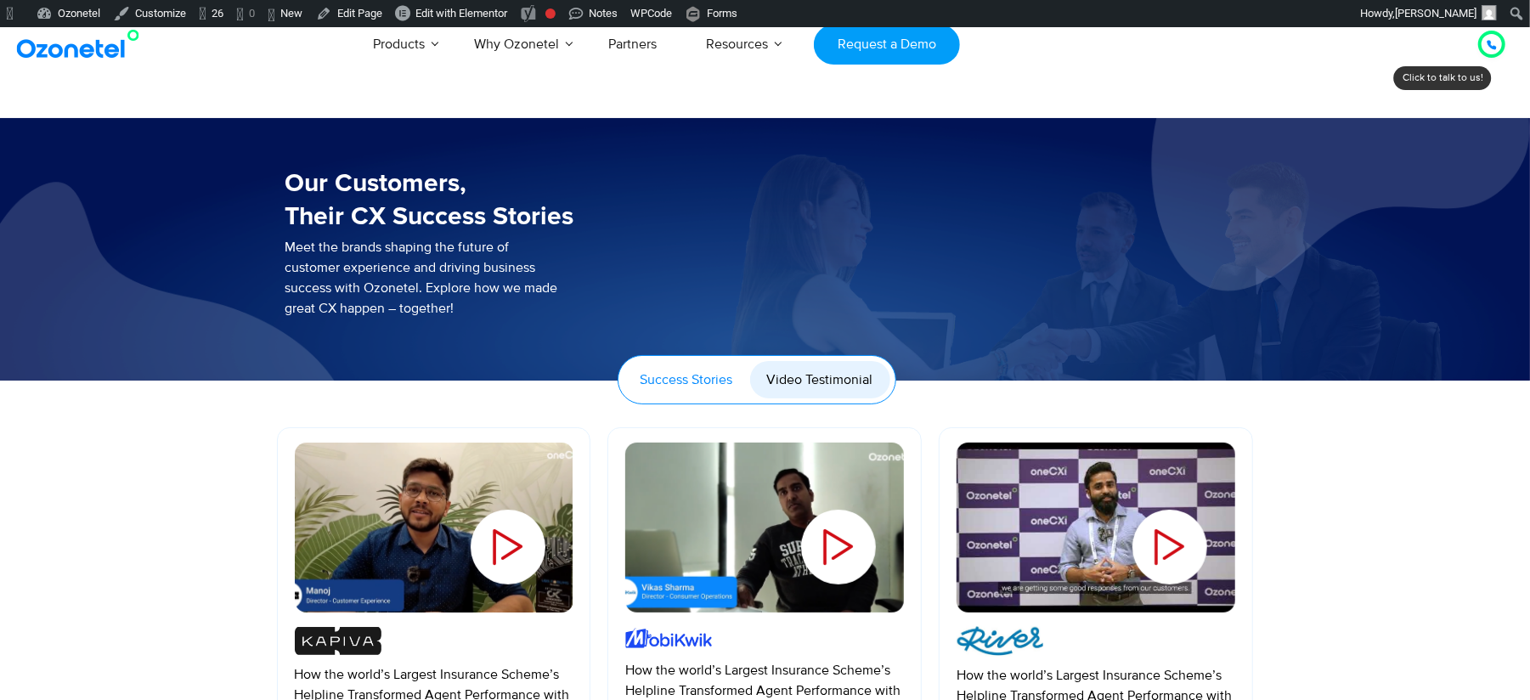
click at [702, 372] on span "Success Stories" at bounding box center [686, 379] width 93 height 17
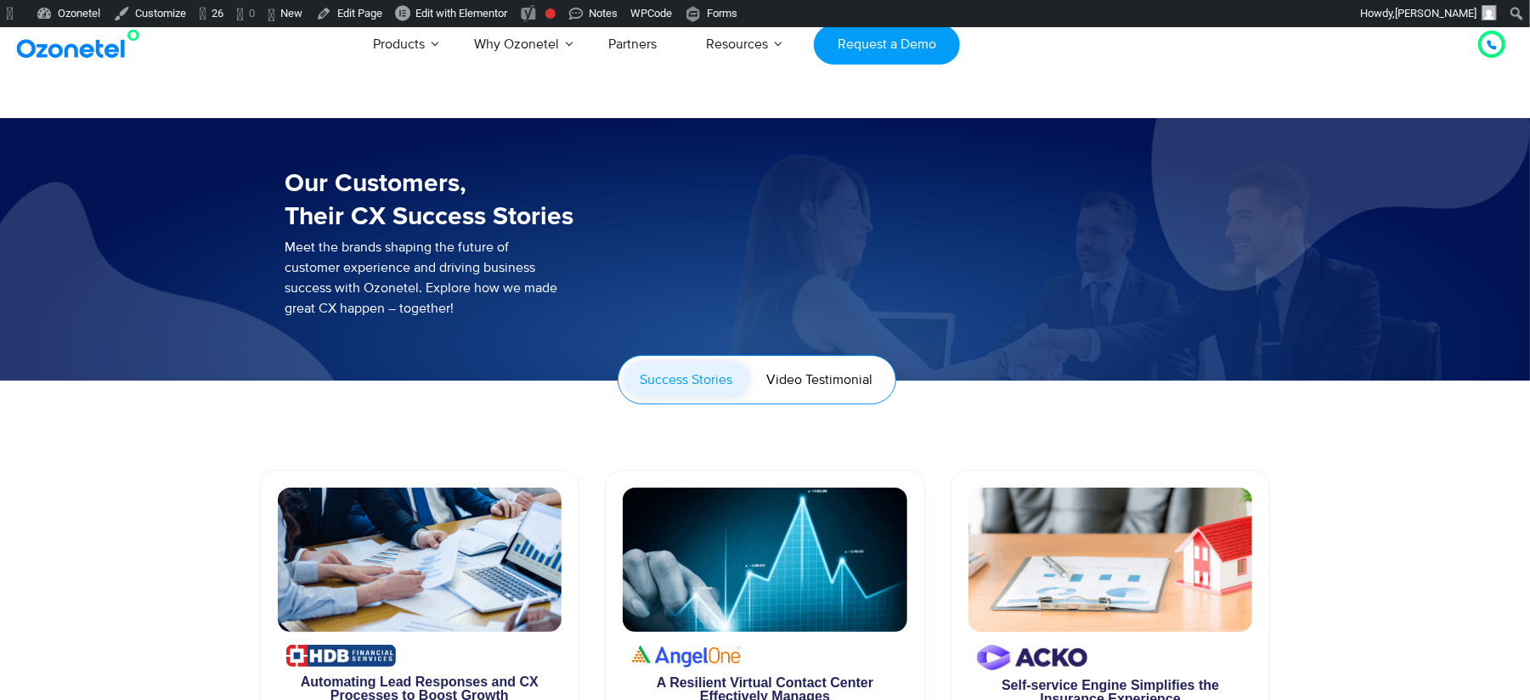
click at [126, 59] on img at bounding box center [82, 44] width 138 height 31
